Goal: Navigation & Orientation: Find specific page/section

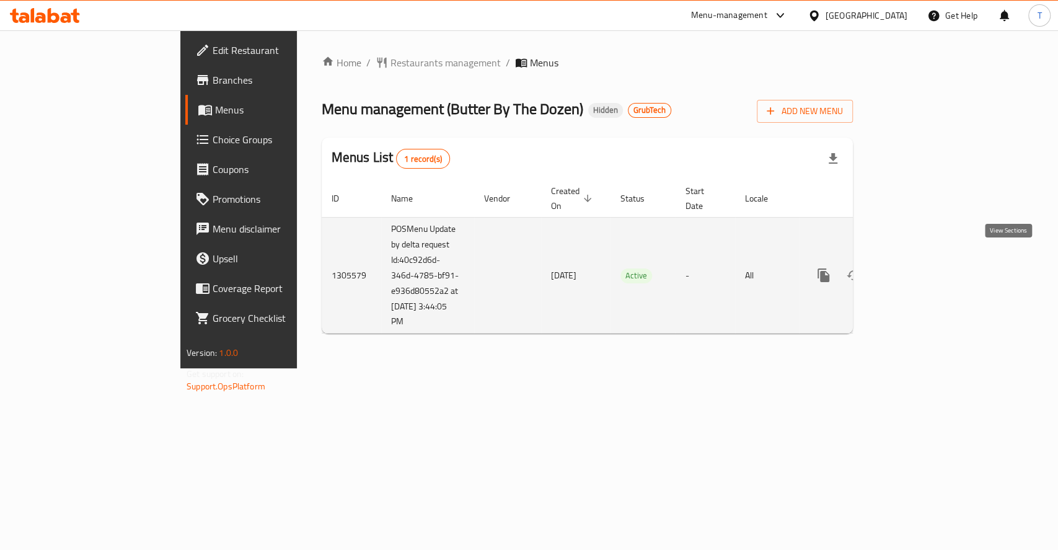
click at [920, 268] on icon "enhanced table" at bounding box center [912, 275] width 15 height 15
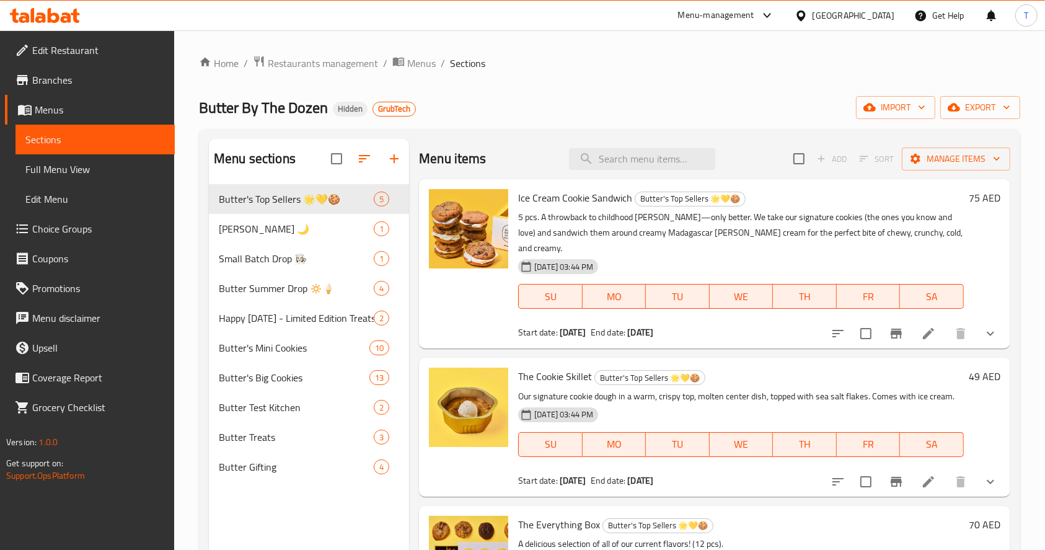
click at [61, 162] on span "Full Menu View" at bounding box center [94, 169] width 139 height 15
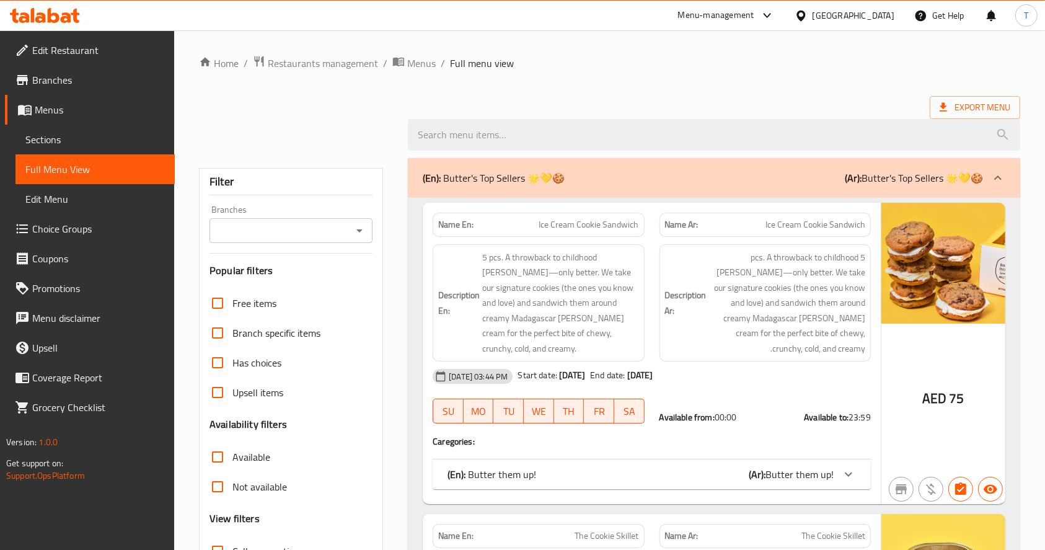
click at [58, 136] on span "Sections" at bounding box center [94, 139] width 139 height 15
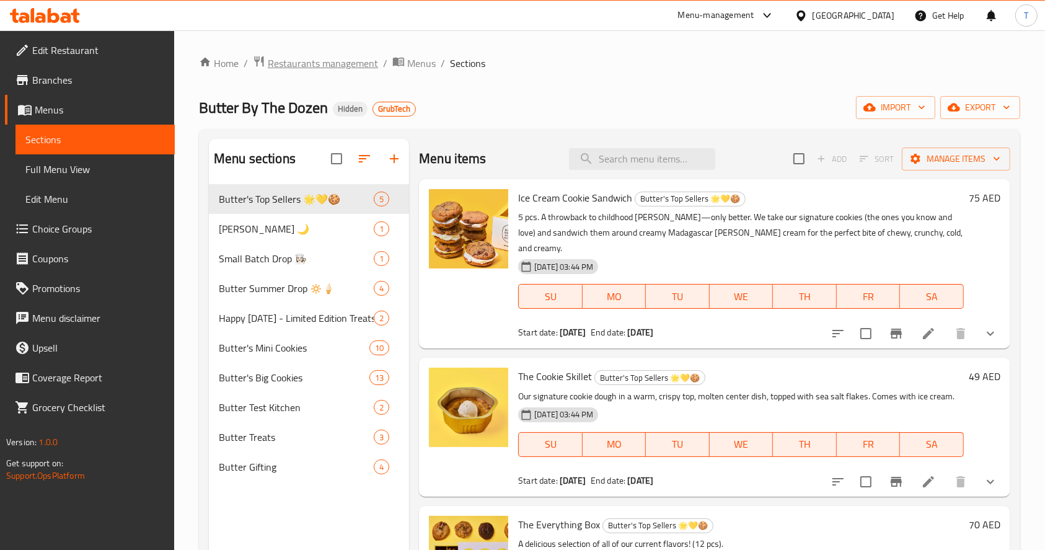
click at [315, 57] on span "Restaurants management" at bounding box center [323, 63] width 110 height 15
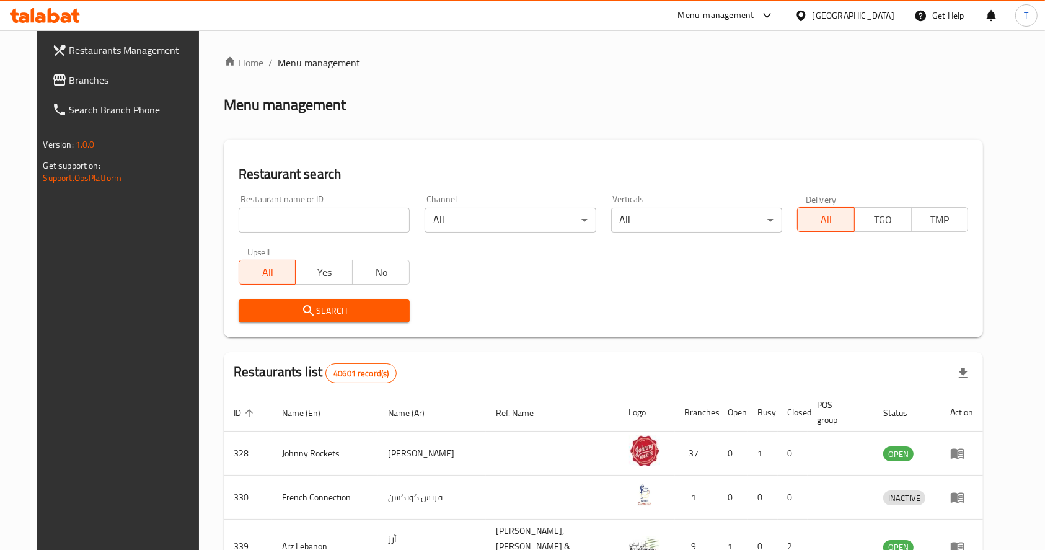
click at [69, 73] on span "Branches" at bounding box center [135, 80] width 133 height 15
